Goal: Transaction & Acquisition: Download file/media

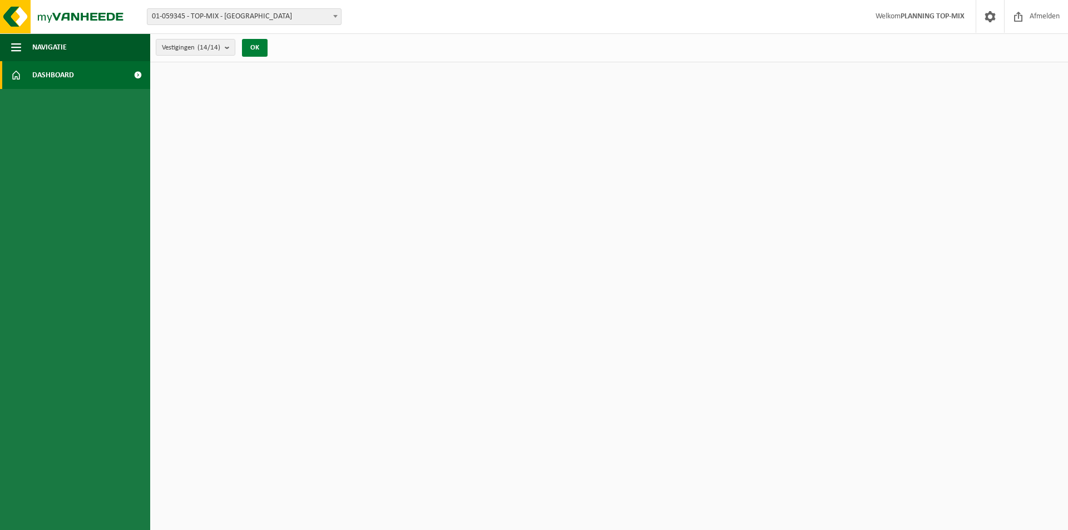
click at [260, 50] on button "OK" at bounding box center [255, 48] width 26 height 18
click at [255, 42] on button "OK" at bounding box center [255, 48] width 26 height 18
click at [1039, 15] on span "Afmelden" at bounding box center [1045, 16] width 36 height 33
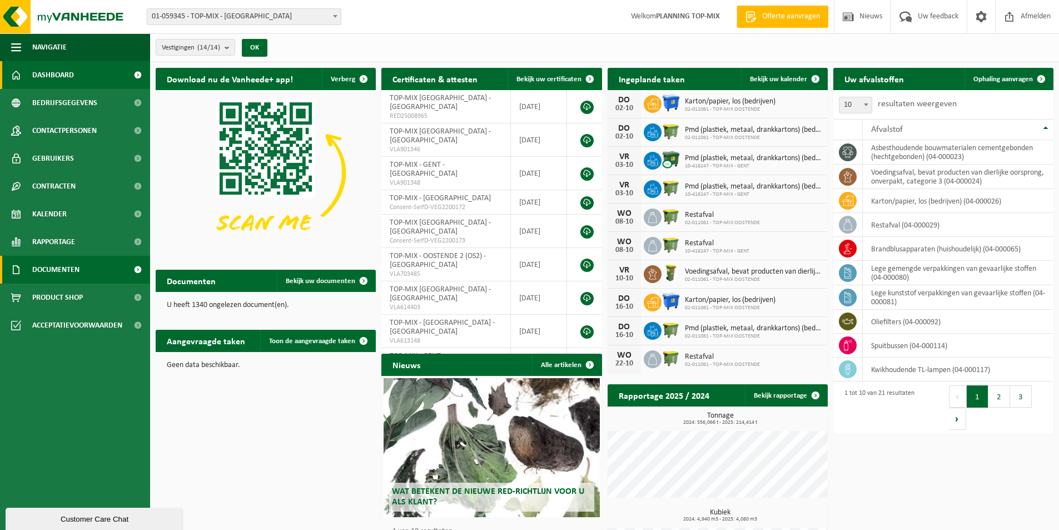
click at [54, 266] on span "Documenten" at bounding box center [55, 270] width 47 height 28
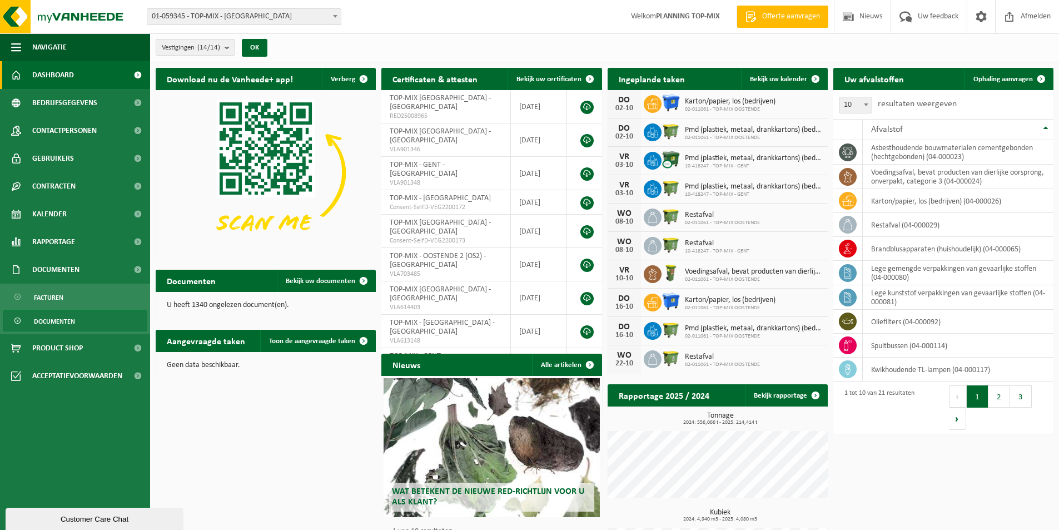
click at [66, 319] on span "Documenten" at bounding box center [54, 321] width 41 height 21
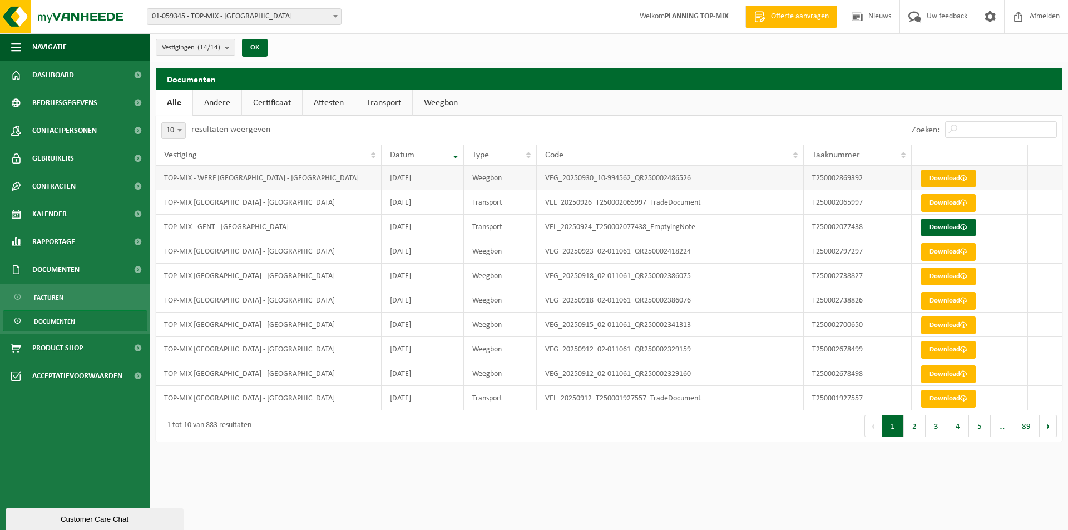
click at [940, 180] on link "Download" at bounding box center [948, 179] width 55 height 18
click at [962, 176] on span at bounding box center [963, 178] width 7 height 7
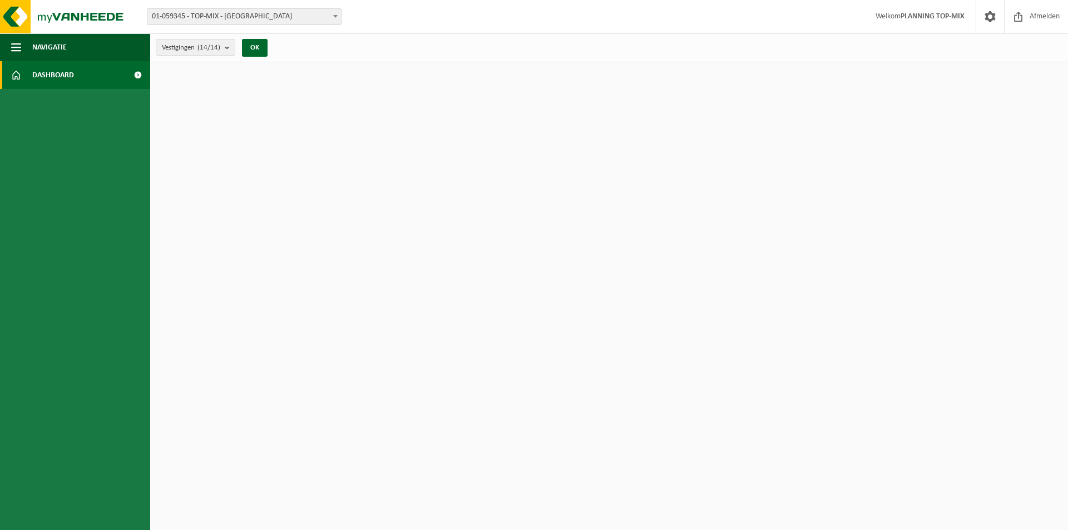
click at [53, 73] on span "Dashboard" at bounding box center [53, 75] width 42 height 28
click at [255, 46] on button "OK" at bounding box center [255, 48] width 26 height 18
click at [259, 45] on button "OK" at bounding box center [255, 48] width 26 height 18
click at [138, 75] on span at bounding box center [137, 75] width 25 height 28
click at [138, 77] on span at bounding box center [137, 75] width 25 height 28
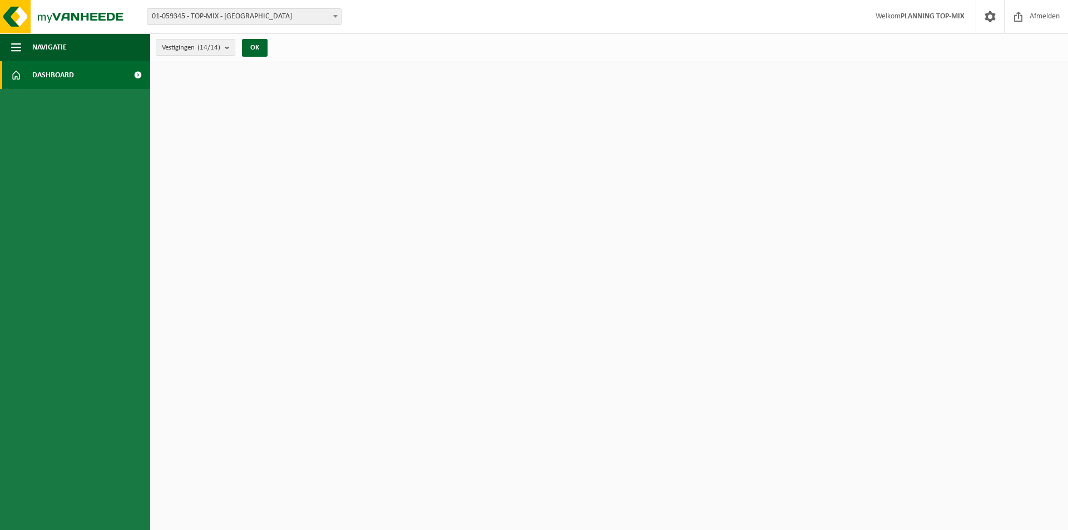
click at [138, 77] on span at bounding box center [137, 75] width 25 height 28
click at [1041, 13] on span "Afmelden" at bounding box center [1045, 16] width 36 height 33
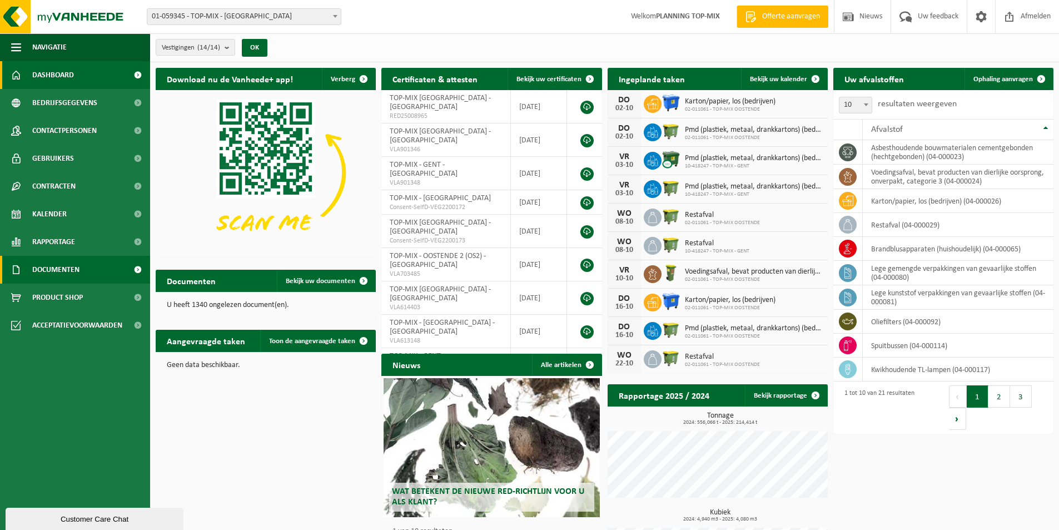
click at [56, 265] on span "Documenten" at bounding box center [55, 270] width 47 height 28
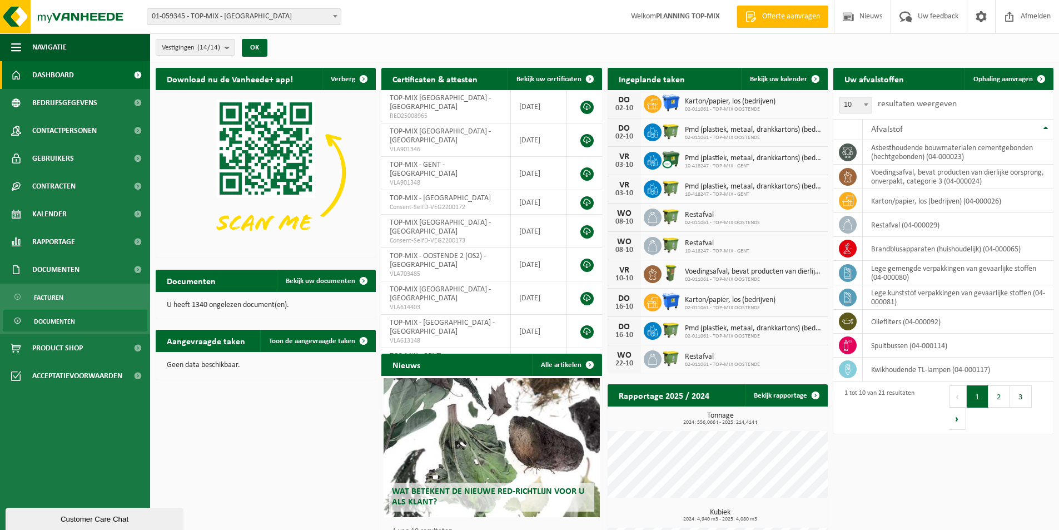
click at [60, 320] on span "Documenten" at bounding box center [54, 321] width 41 height 21
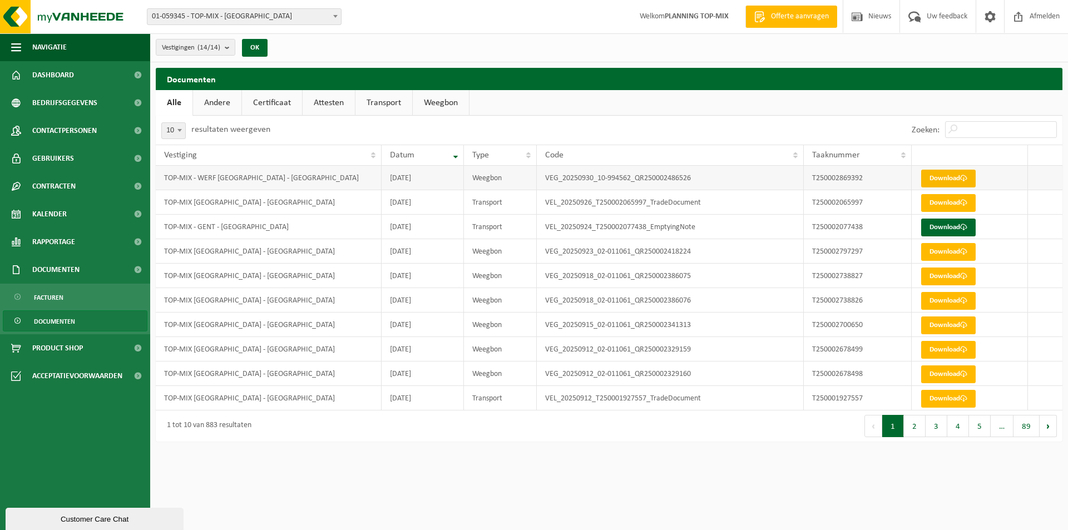
click at [934, 175] on link "Download" at bounding box center [948, 179] width 55 height 18
